Goal: Information Seeking & Learning: Learn about a topic

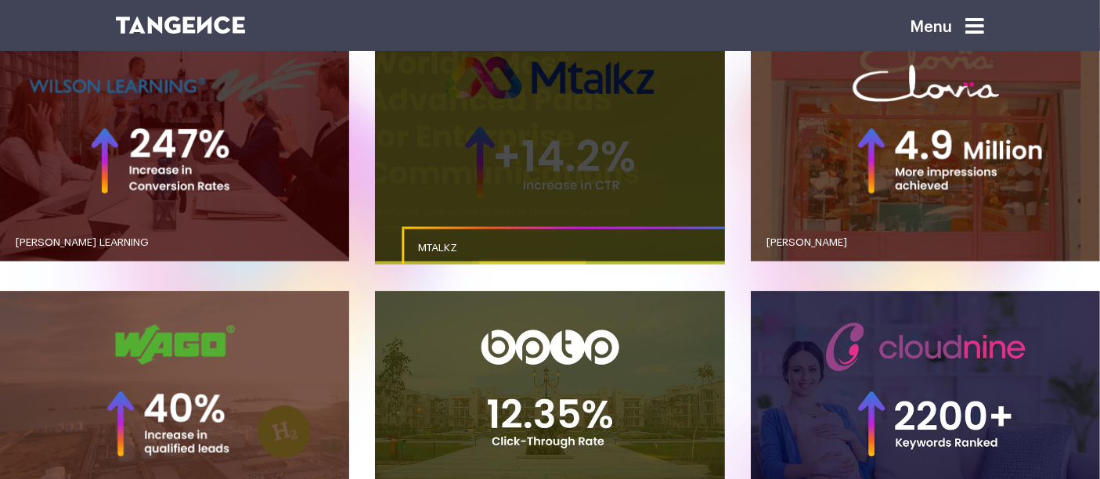
scroll to position [1392, 0]
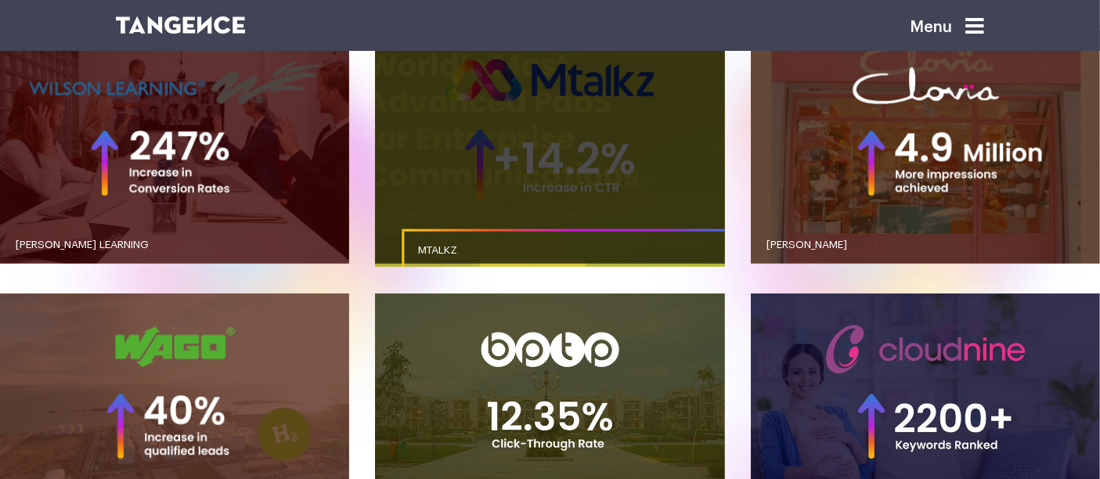
drag, startPoint x: 0, startPoint y: 0, endPoint x: 498, endPoint y: 225, distance: 546.4
click at [498, 225] on link "button" at bounding box center [549, 147] width 349 height 233
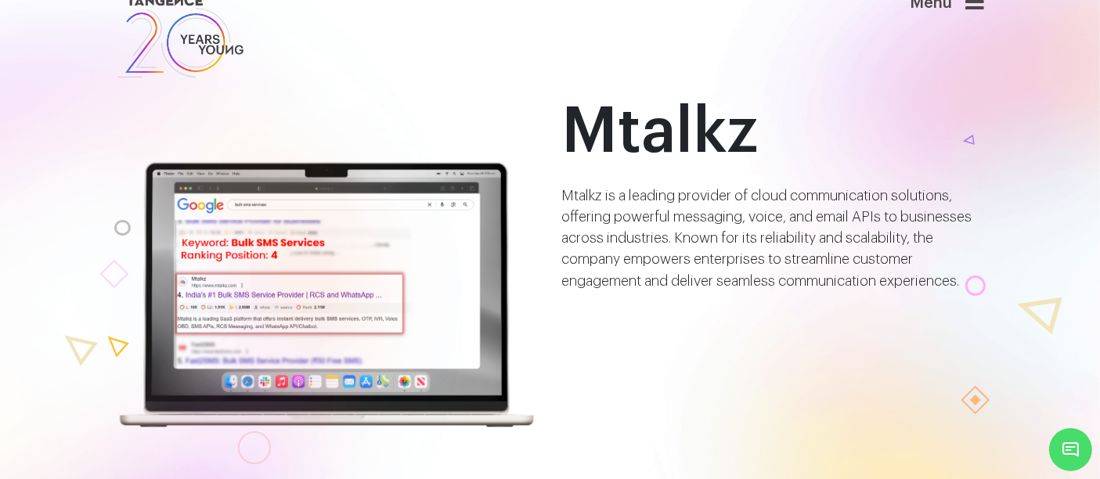
scroll to position [26, 0]
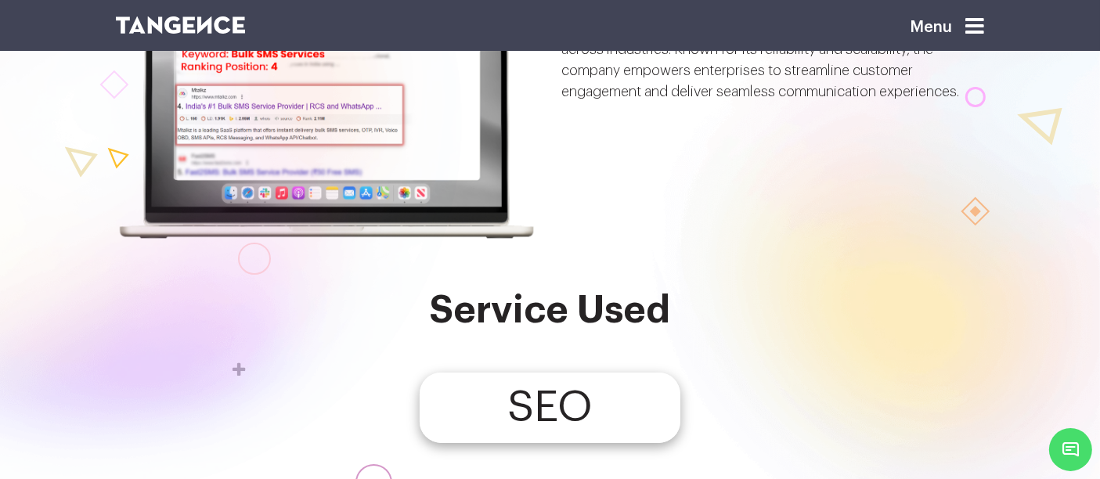
scroll to position [106, 0]
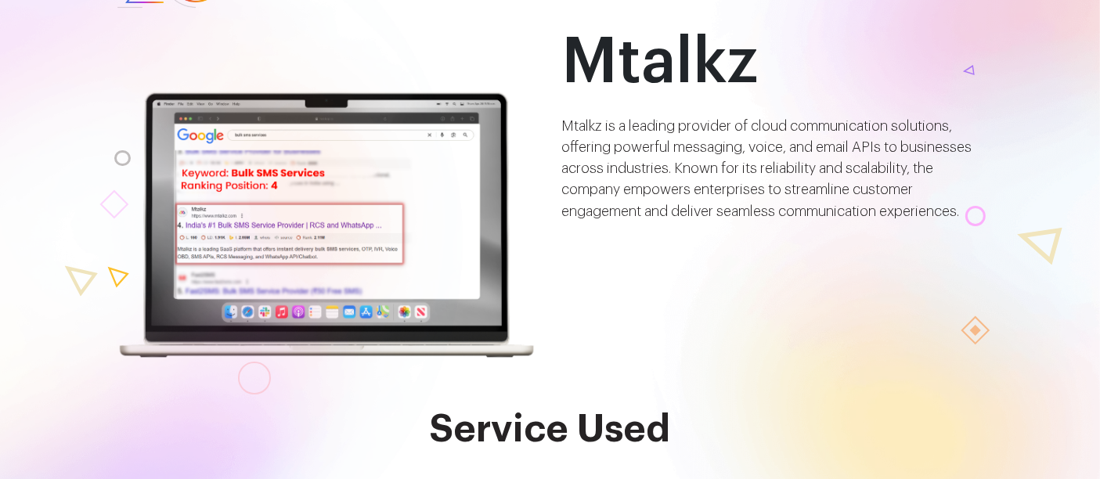
scroll to position [174, 0]
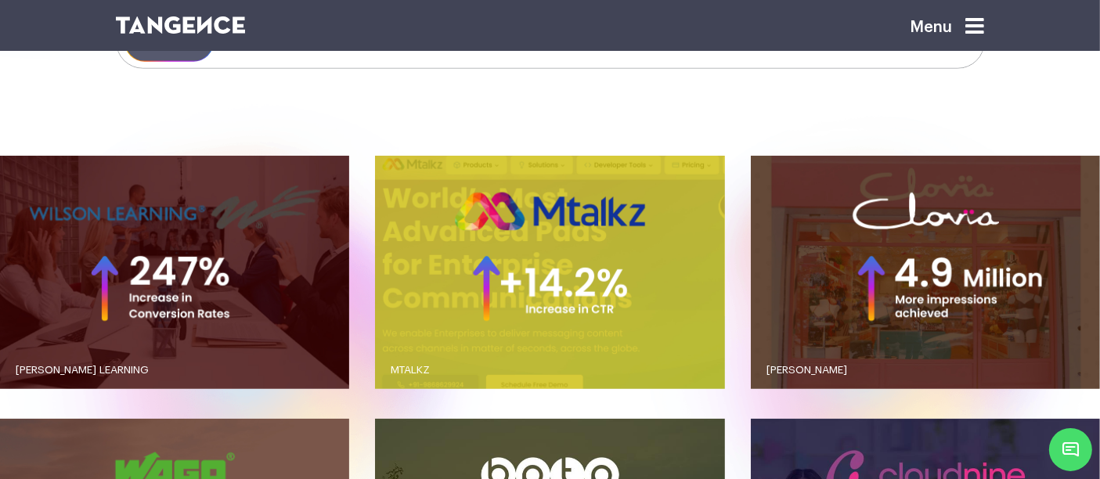
scroll to position [1310, 0]
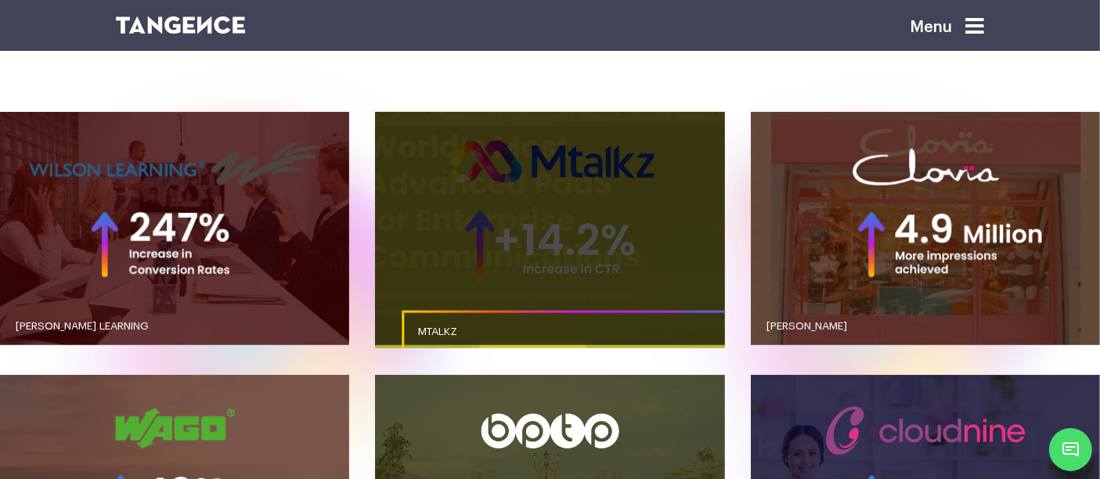
click at [539, 222] on link "button" at bounding box center [549, 228] width 349 height 233
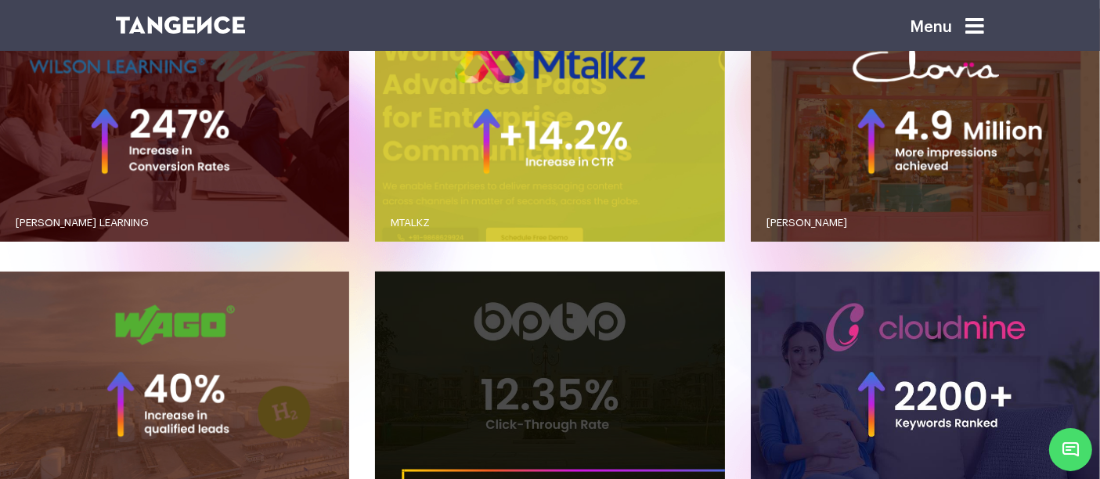
scroll to position [1414, 0]
